Goal: Transaction & Acquisition: Purchase product/service

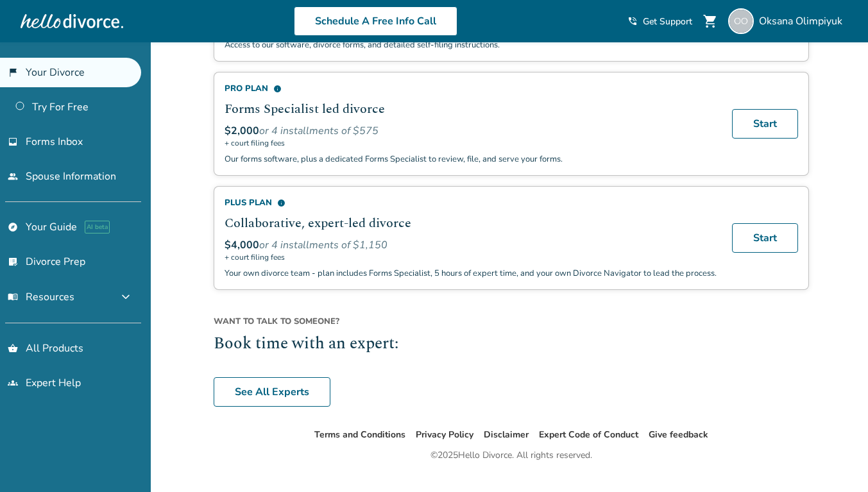
scroll to position [904, 0]
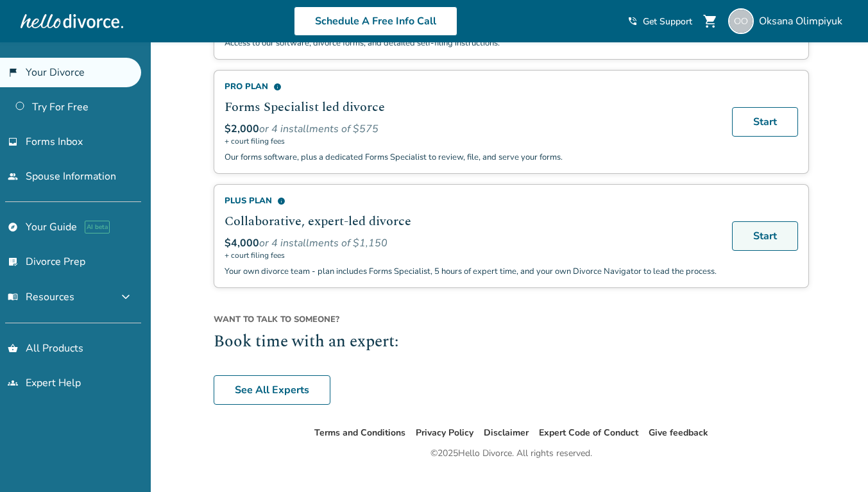
click at [752, 228] on link "Start" at bounding box center [765, 236] width 66 height 30
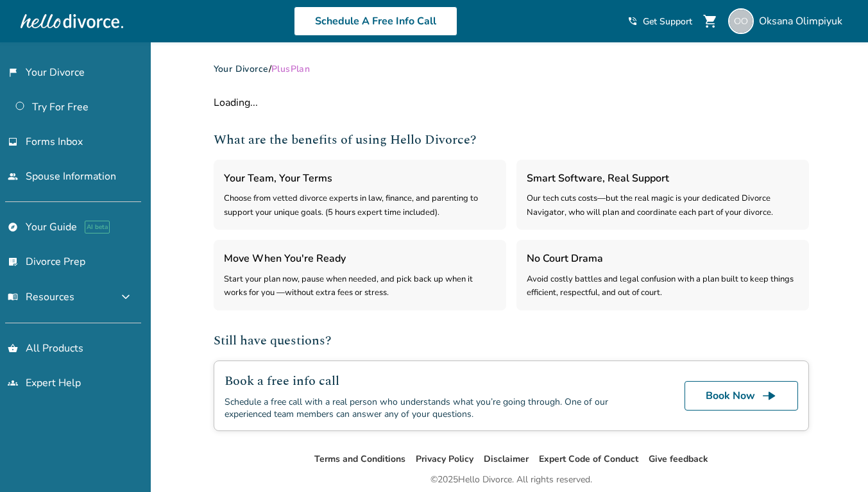
select select "***"
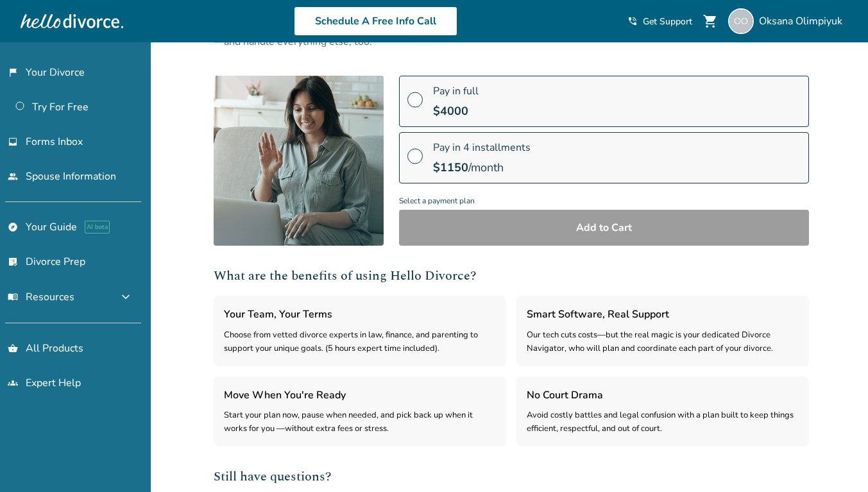
scroll to position [124, 0]
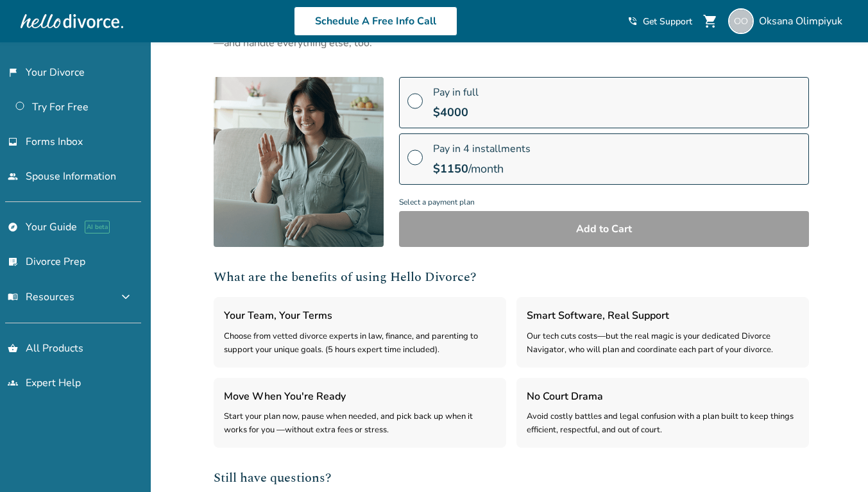
click at [417, 155] on span at bounding box center [415, 162] width 15 height 14
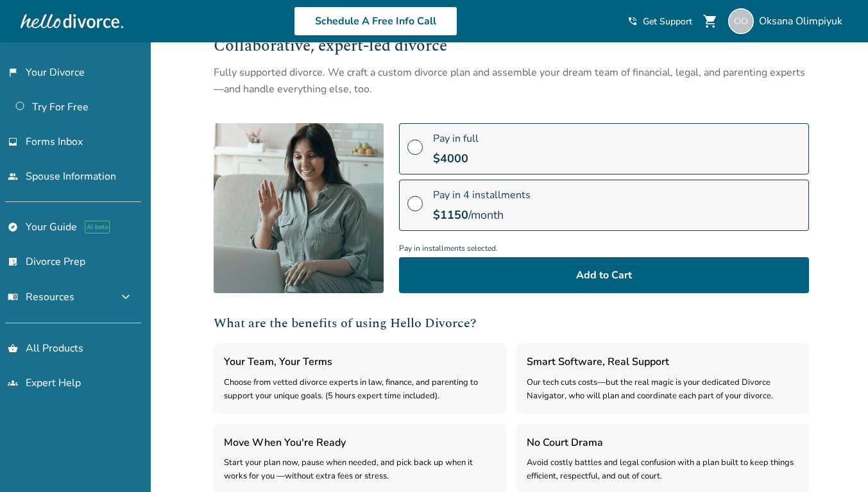
scroll to position [0, 0]
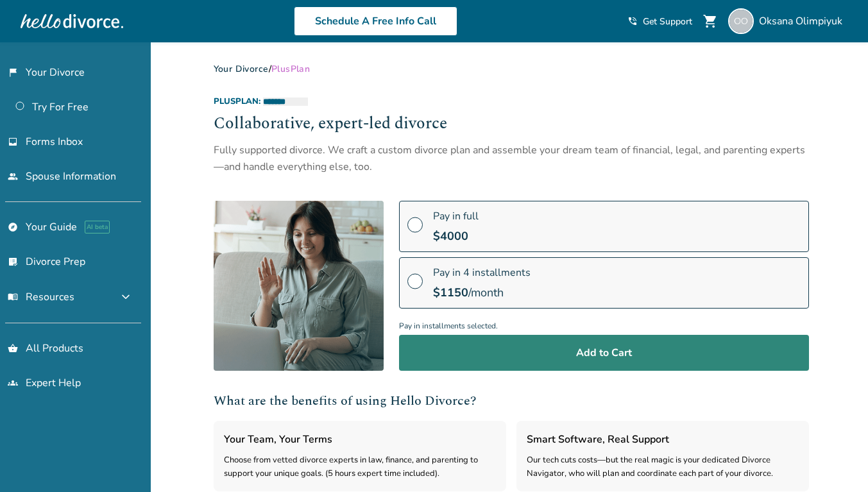
click at [547, 348] on button "Add to Cart" at bounding box center [604, 353] width 410 height 36
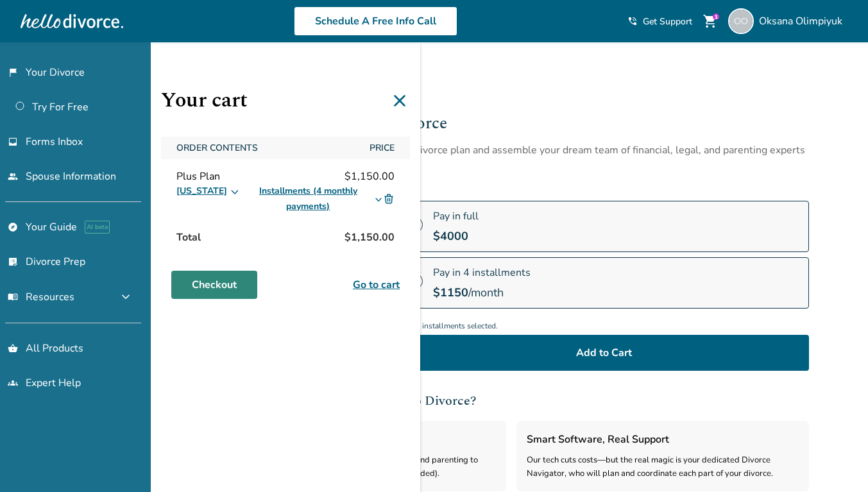
click at [239, 280] on link "Checkout" at bounding box center [214, 285] width 86 height 28
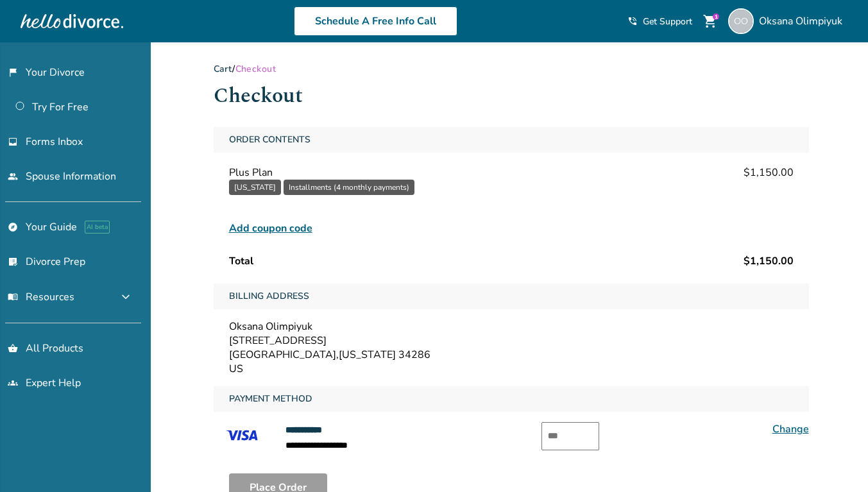
click at [709, 19] on span "shopping_cart" at bounding box center [710, 20] width 15 height 15
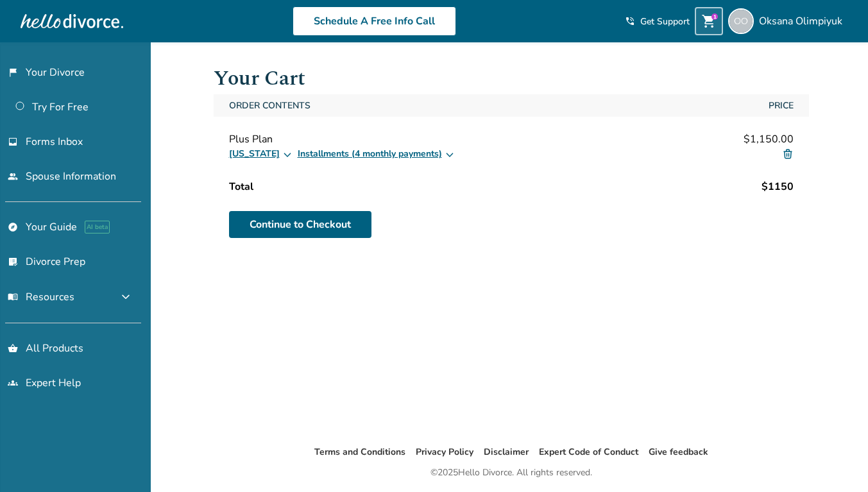
click at [69, 183] on link "people Spouse Information" at bounding box center [70, 177] width 141 height 30
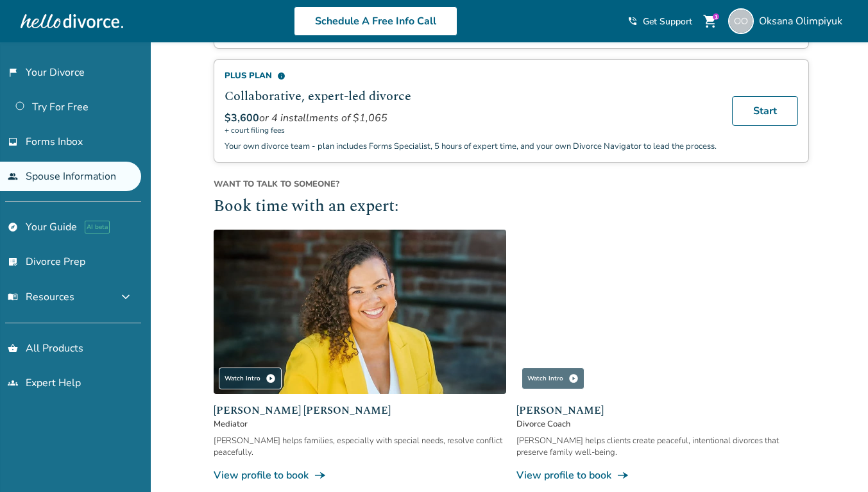
scroll to position [345, 0]
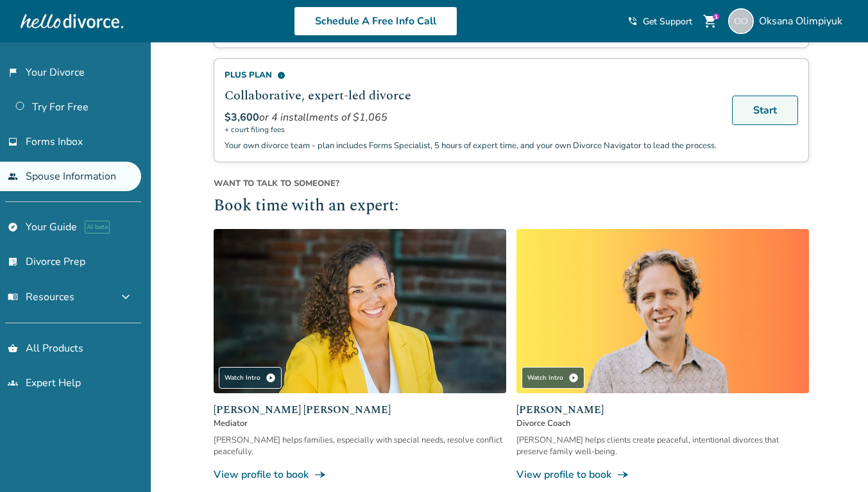
click at [771, 117] on link "Start" at bounding box center [765, 111] width 66 height 30
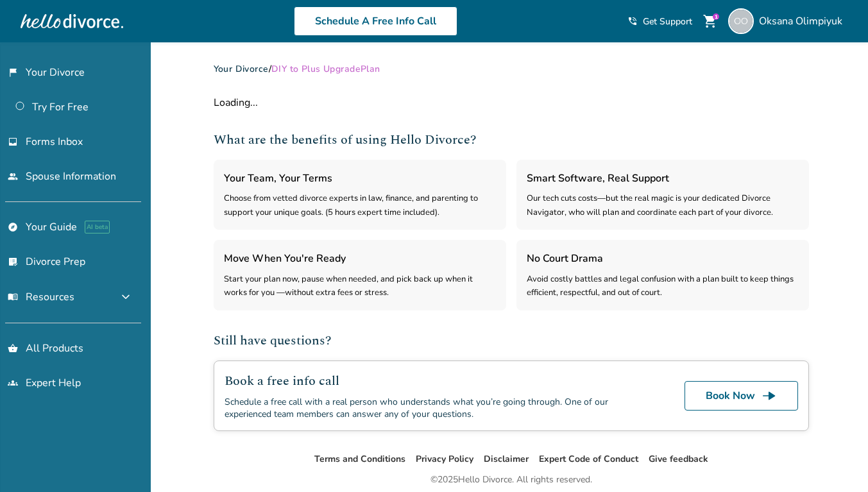
select select "***"
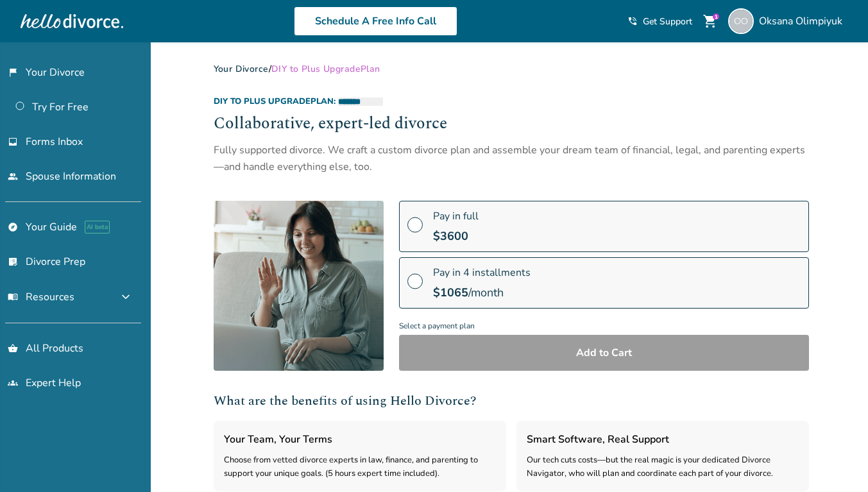
click at [415, 282] on span at bounding box center [415, 286] width 15 height 14
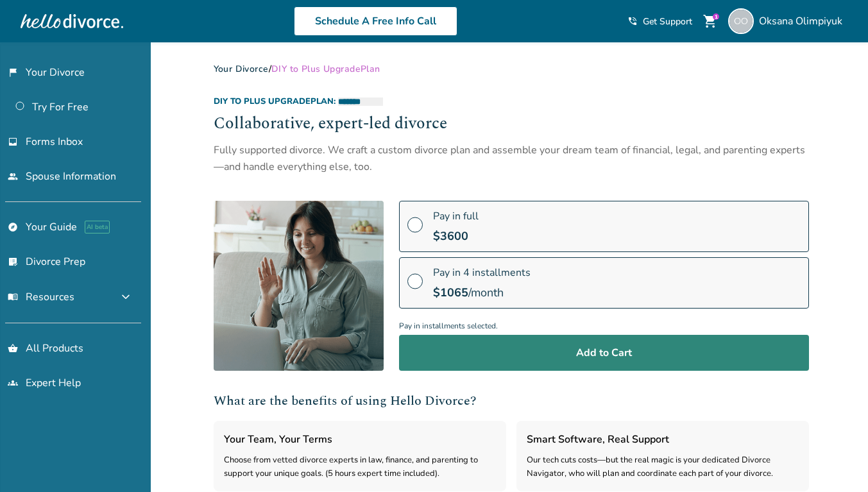
click at [490, 347] on button "Add to Cart" at bounding box center [604, 353] width 410 height 36
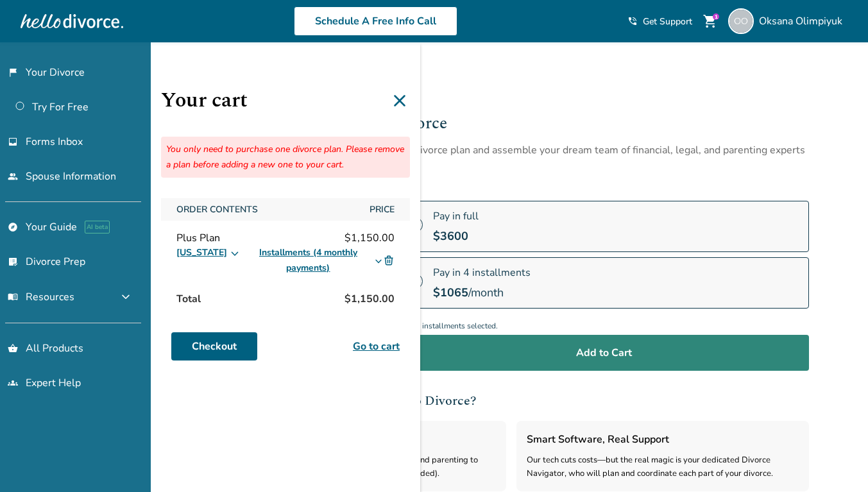
click at [490, 347] on button "Add to Cart" at bounding box center [604, 353] width 410 height 36
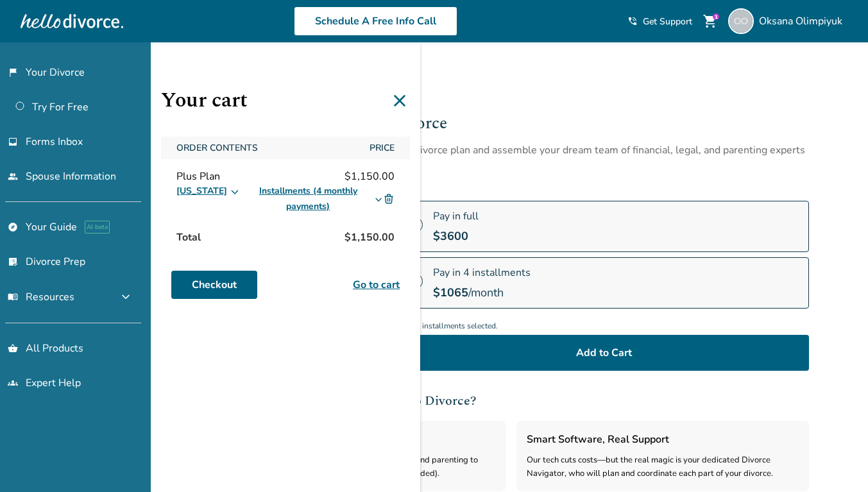
click at [391, 201] on img at bounding box center [389, 199] width 12 height 12
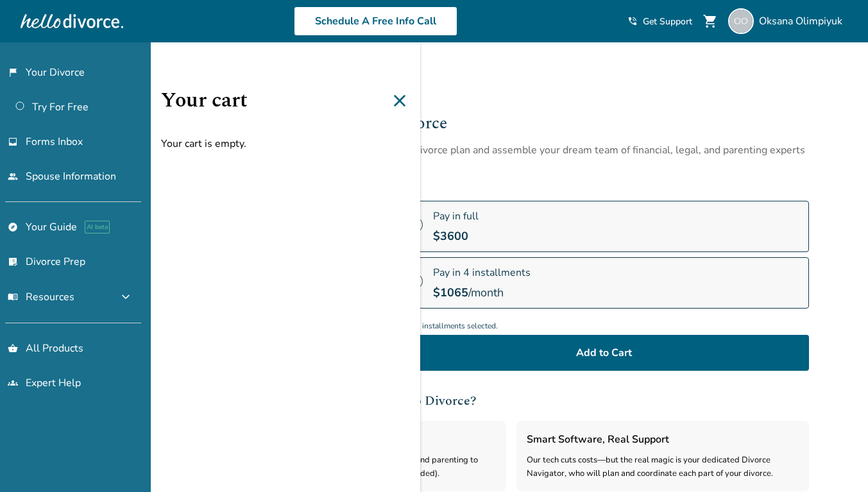
click at [389, 197] on div "Your cart Your cart is empty." at bounding box center [286, 288] width 270 height 492
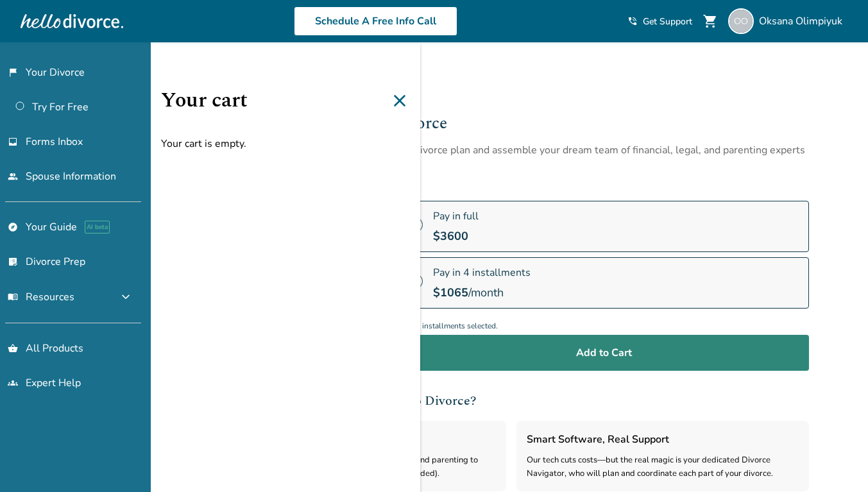
click at [549, 350] on button "Add to Cart" at bounding box center [604, 353] width 410 height 36
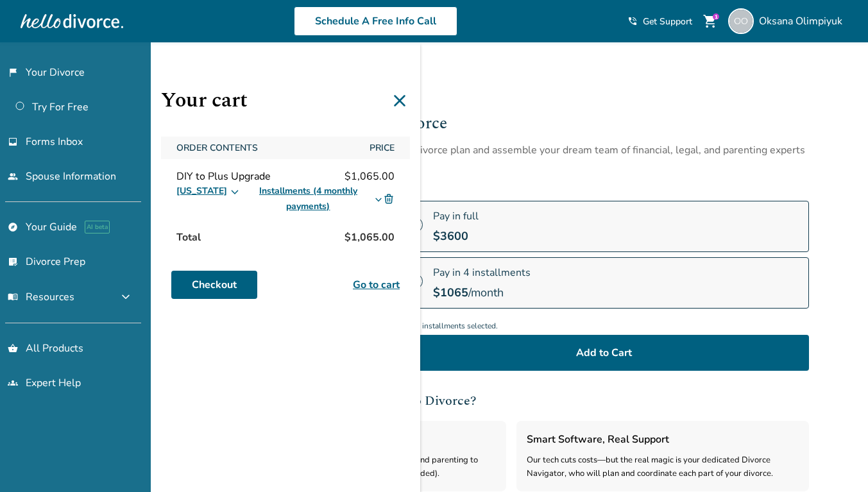
click at [400, 99] on icon at bounding box center [400, 100] width 21 height 21
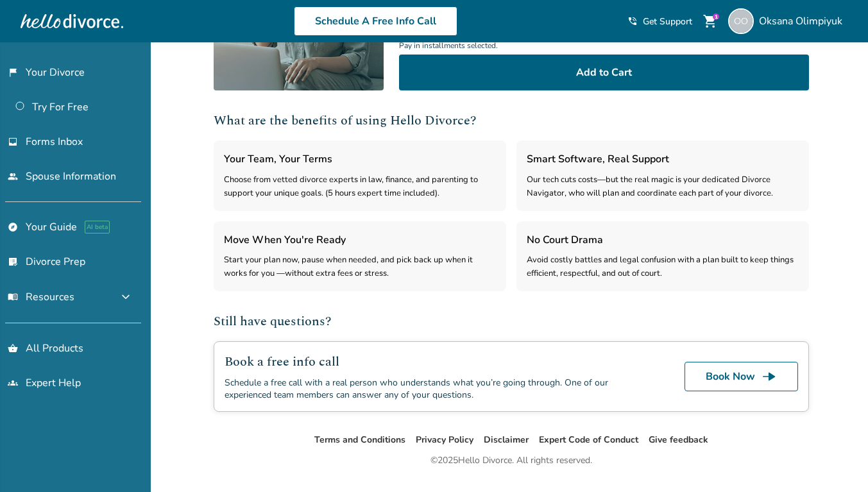
scroll to position [311, 0]
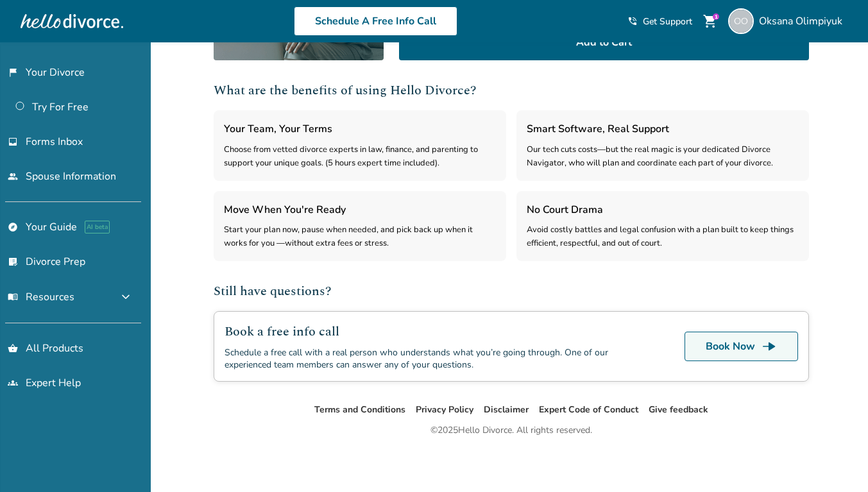
click at [738, 341] on link "Book Now line_end_arrow" at bounding box center [742, 347] width 114 height 30
